Goal: Task Accomplishment & Management: Complete application form

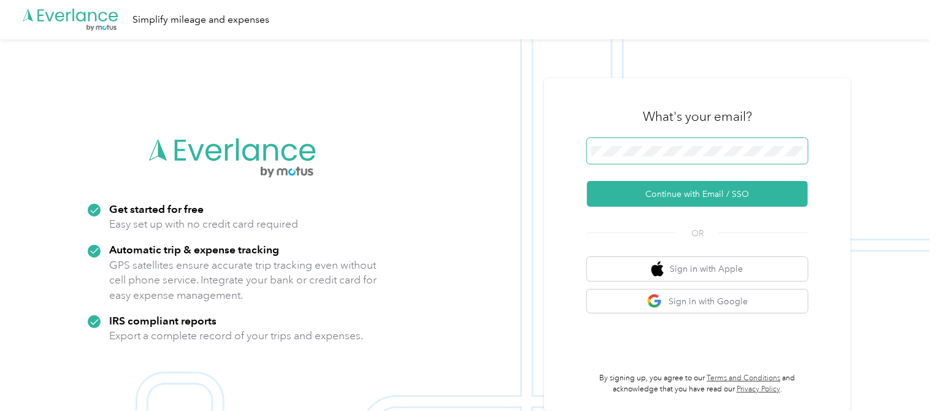
click at [616, 158] on span at bounding box center [697, 151] width 221 height 26
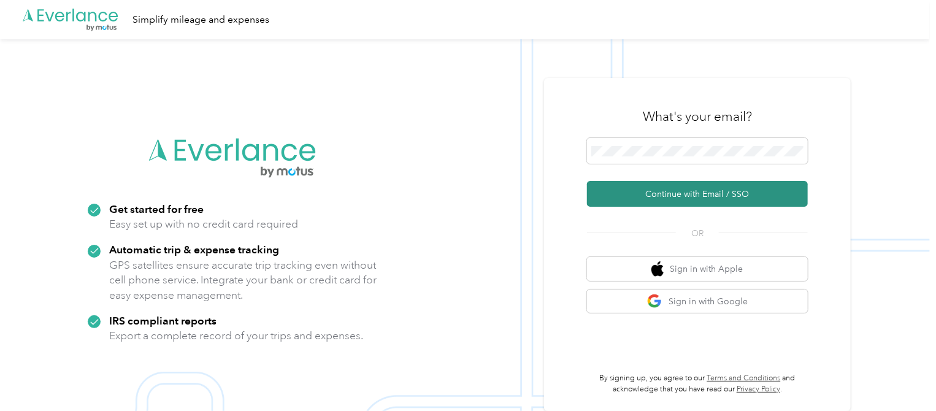
click at [632, 183] on button "Continue with Email / SSO" at bounding box center [697, 194] width 221 height 26
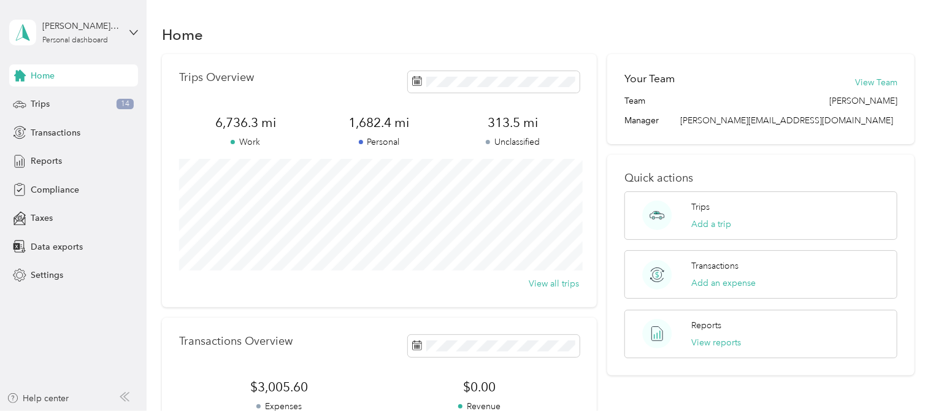
scroll to position [19, 0]
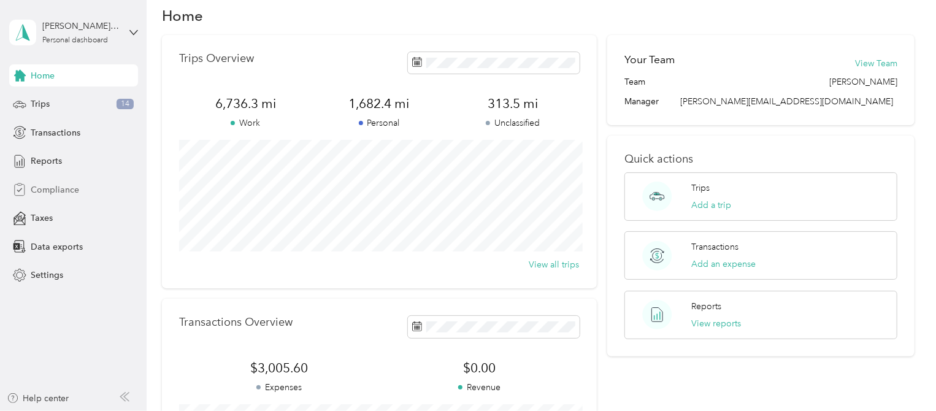
click at [62, 194] on span "Compliance" at bounding box center [55, 189] width 48 height 13
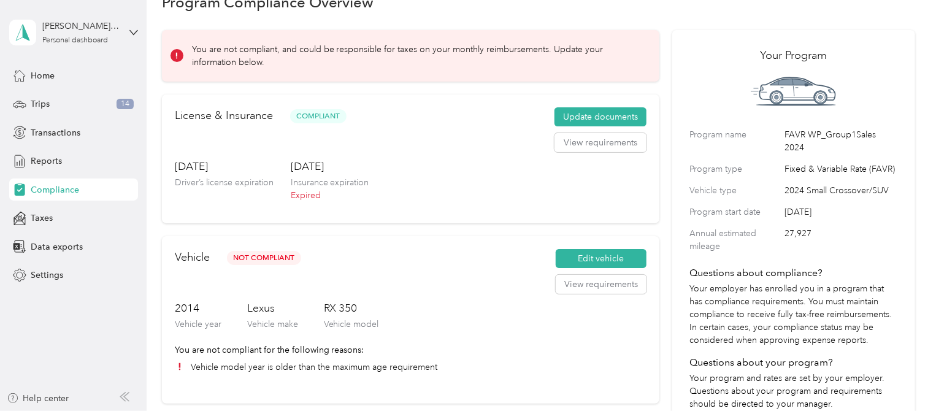
scroll to position [33, 0]
click at [593, 142] on button "View requirements" at bounding box center [600, 142] width 92 height 20
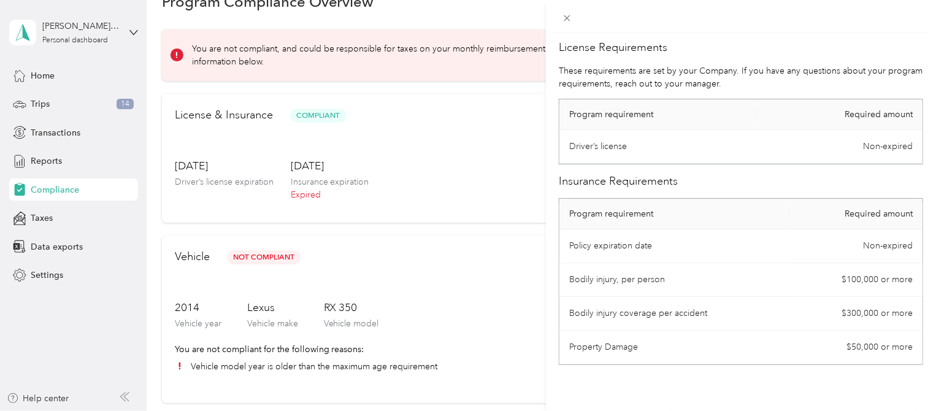
scroll to position [0, 0]
click at [556, 12] on div at bounding box center [741, 16] width 390 height 33
click at [564, 18] on icon at bounding box center [567, 18] width 10 height 10
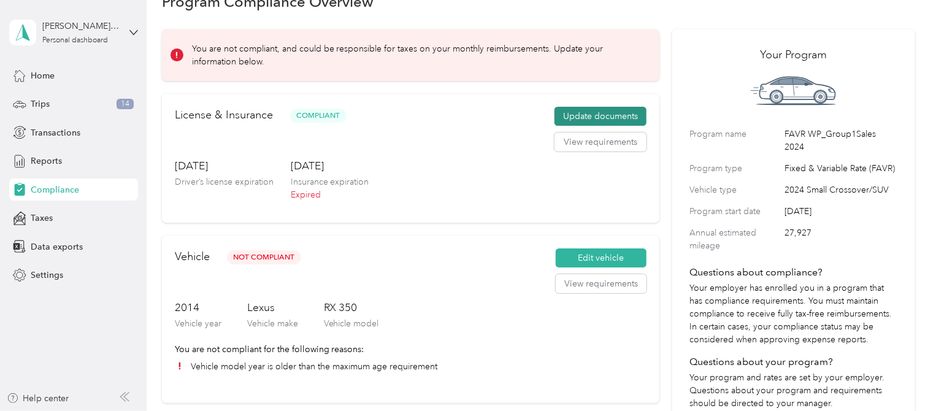
click at [602, 120] on button "Update documents" at bounding box center [600, 117] width 92 height 20
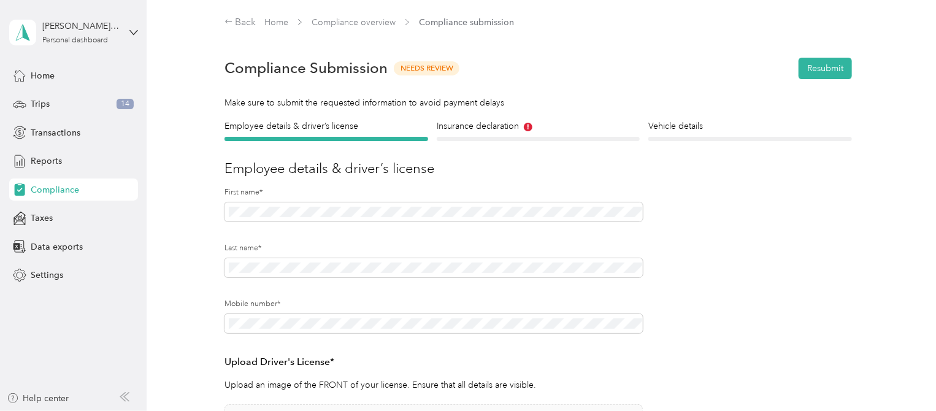
click at [508, 116] on section "Back Home Compliance overview Compliance submission Compliance Submission Needs…" at bounding box center [538, 338] width 753 height 647
click at [497, 126] on h4 "Insurance declaration" at bounding box center [539, 126] width 204 height 13
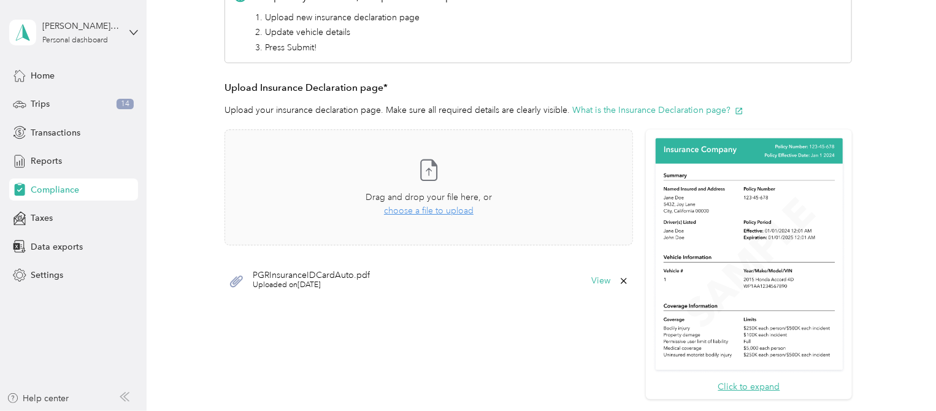
scroll to position [248, 0]
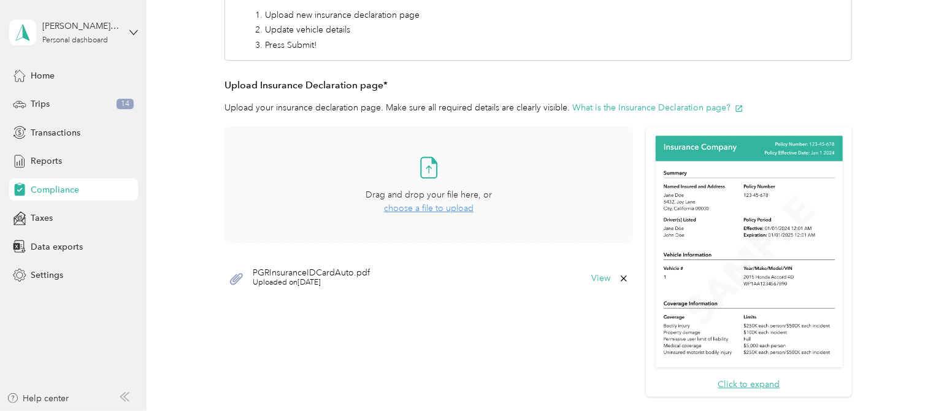
click at [450, 204] on span "choose a file to upload" at bounding box center [429, 208] width 90 height 10
click at [438, 203] on span "choose a file to upload" at bounding box center [429, 208] width 90 height 10
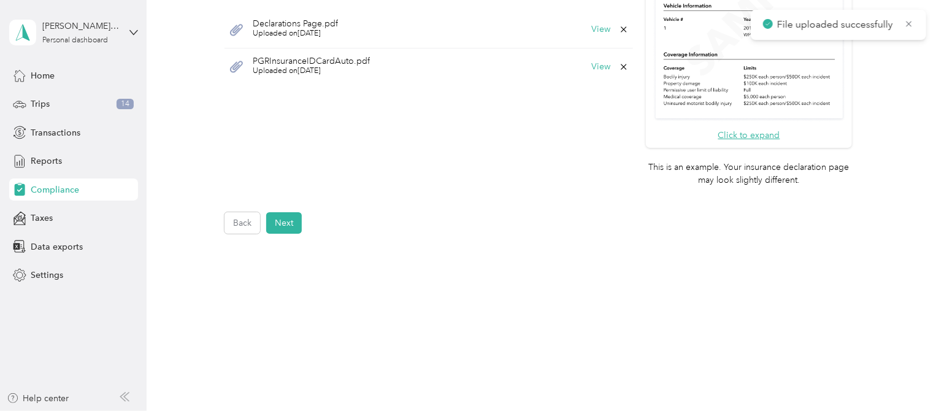
scroll to position [0, 0]
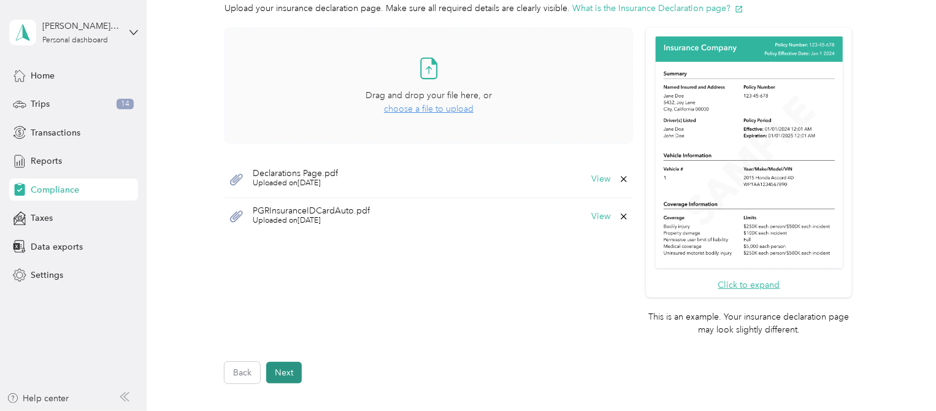
click at [283, 373] on button "Next" at bounding box center [284, 372] width 36 height 21
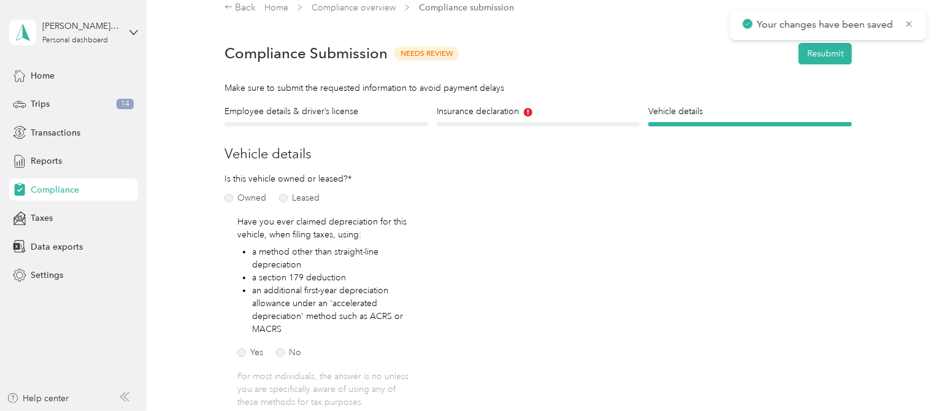
scroll to position [423, 0]
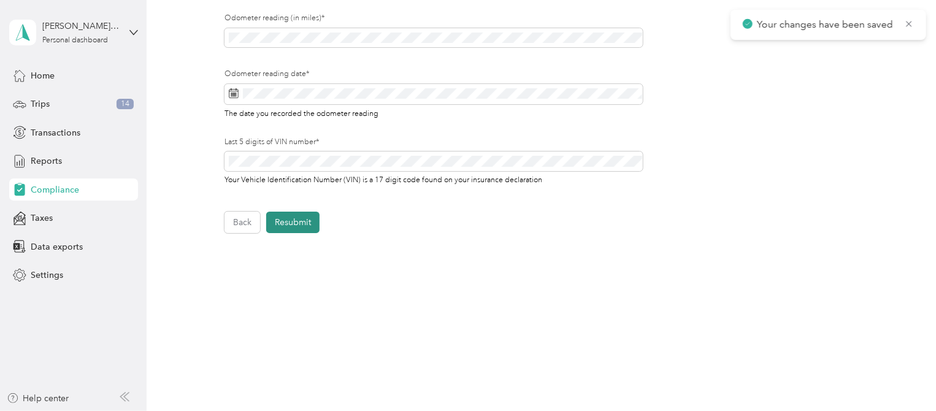
click at [308, 228] on button "Resubmit" at bounding box center [292, 222] width 53 height 21
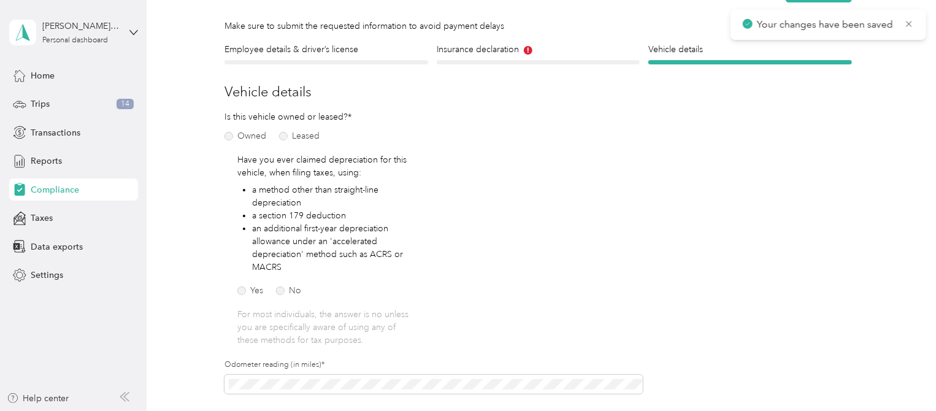
scroll to position [15, 0]
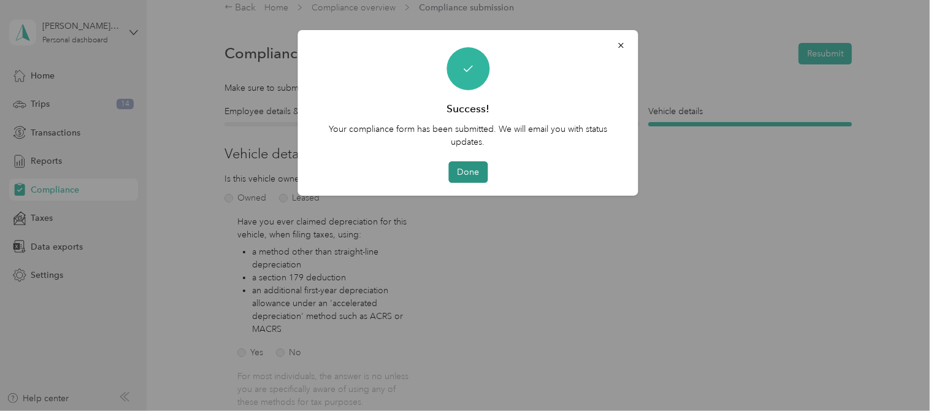
click at [474, 169] on button "Done" at bounding box center [467, 171] width 39 height 21
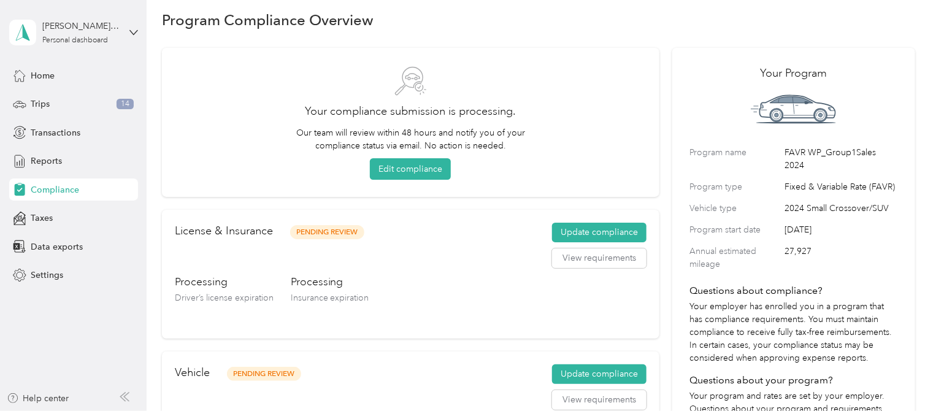
click at [474, 169] on div "Edit compliance" at bounding box center [411, 168] width 464 height 21
